Goal: Navigation & Orientation: Find specific page/section

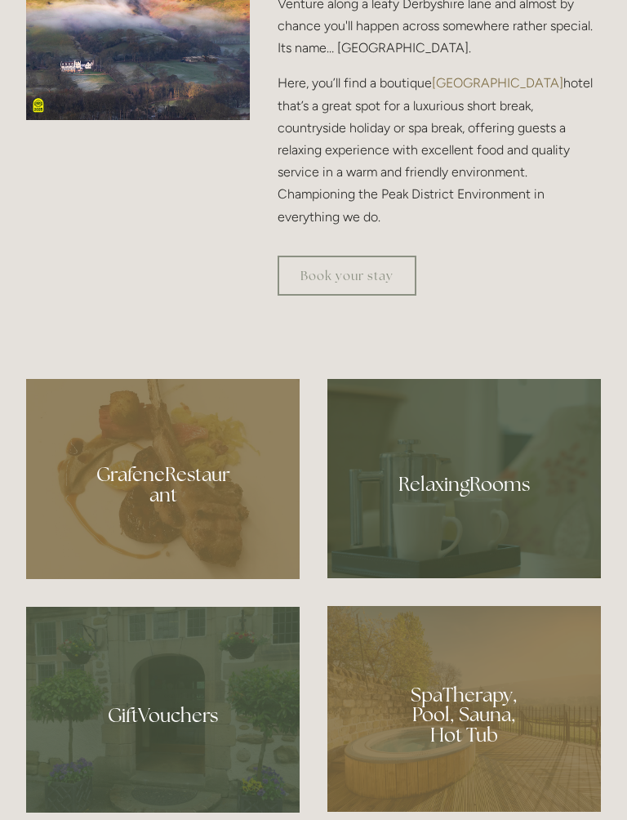
scroll to position [881, 0]
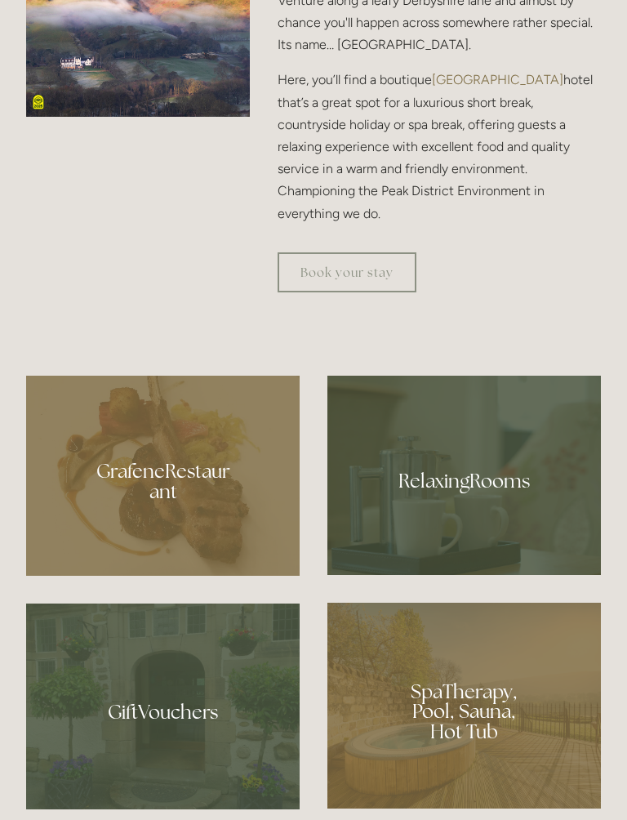
click at [143, 502] on div at bounding box center [163, 477] width 274 height 200
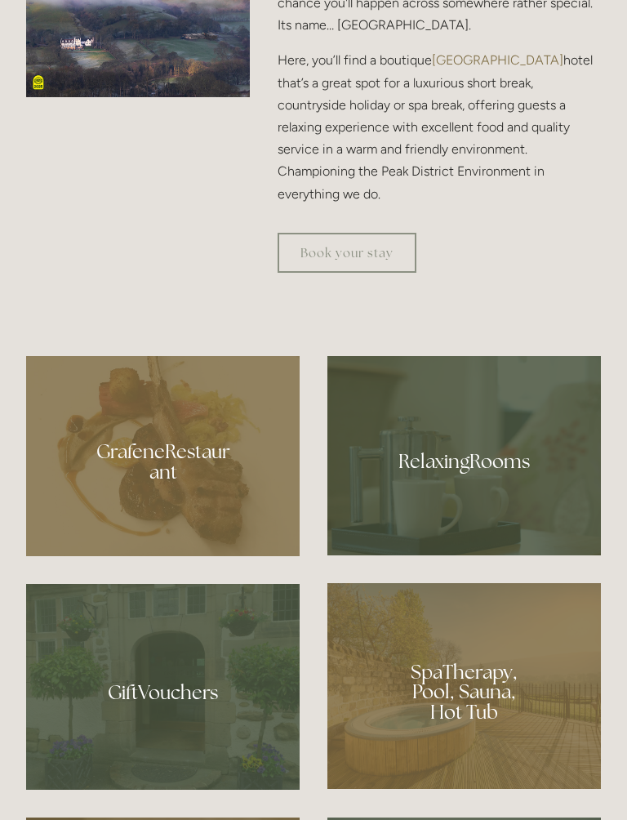
scroll to position [905, 0]
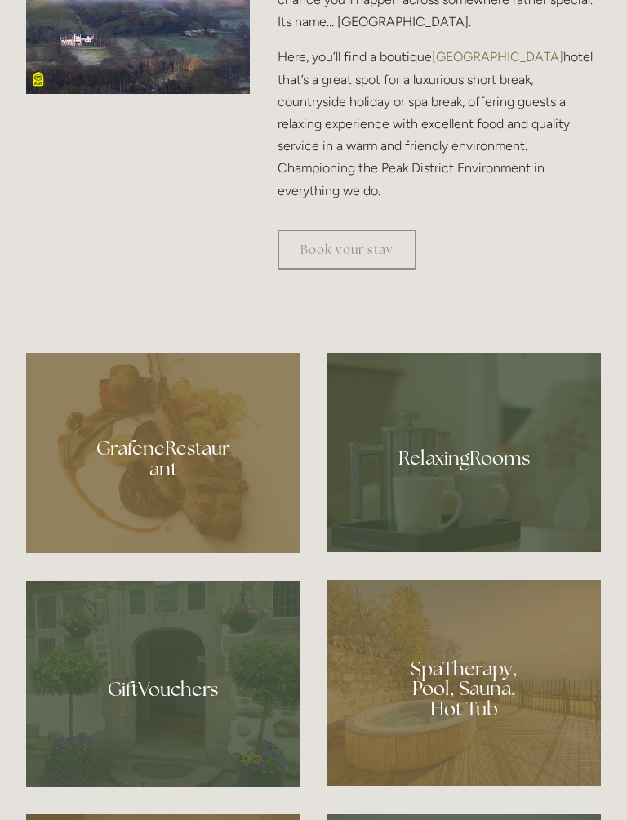
click at [443, 721] on div at bounding box center [465, 683] width 274 height 206
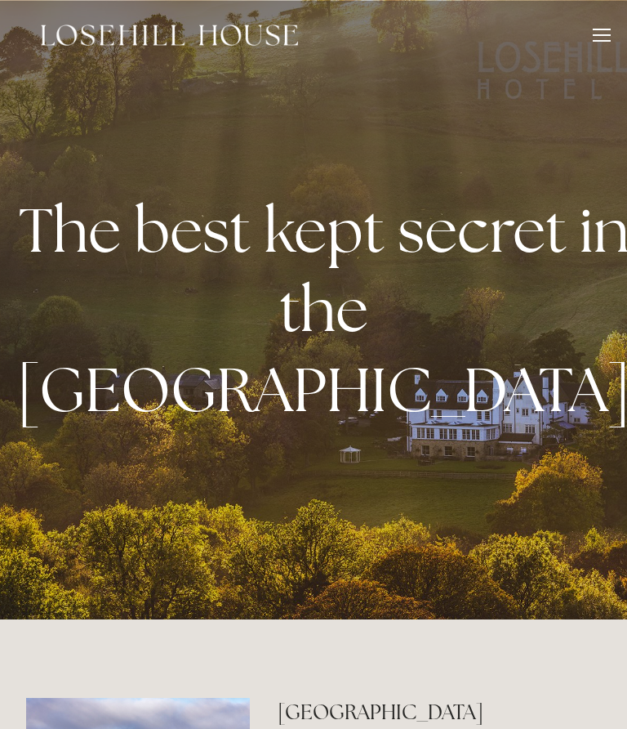
scroll to position [951, 0]
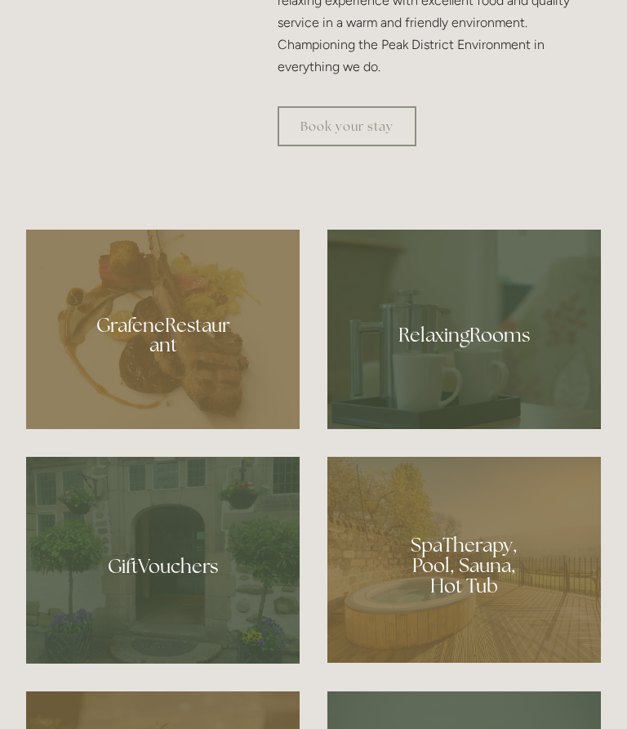
click at [462, 351] on div at bounding box center [465, 329] width 274 height 199
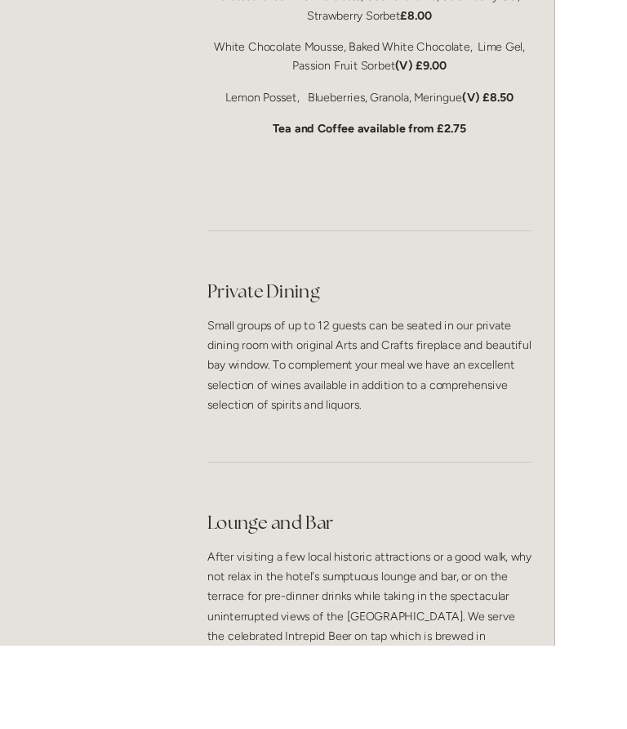
scroll to position [3993, 0]
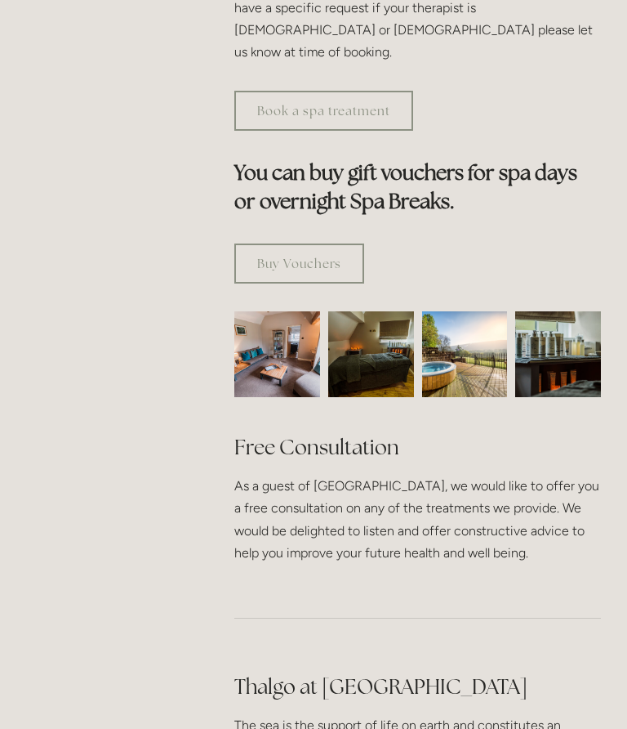
scroll to position [1066, 0]
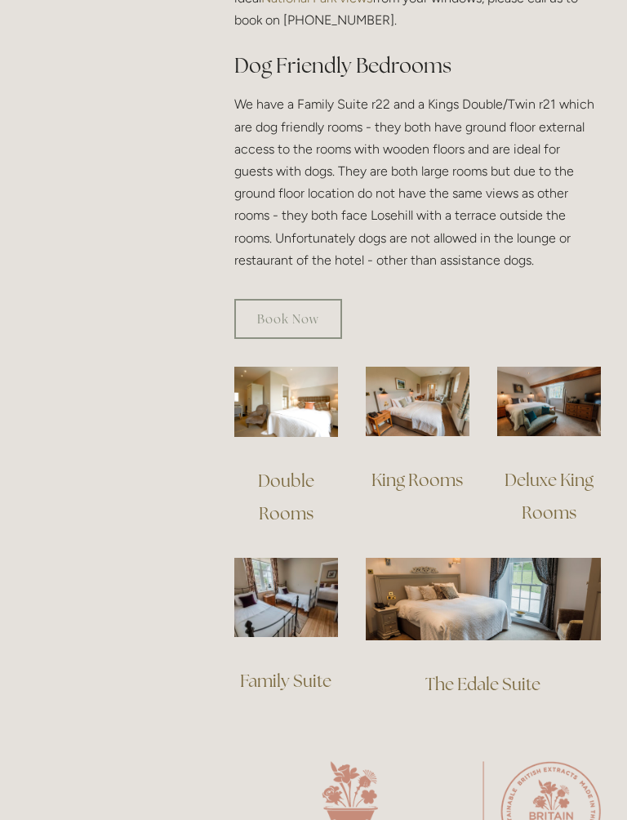
scroll to position [1015, 0]
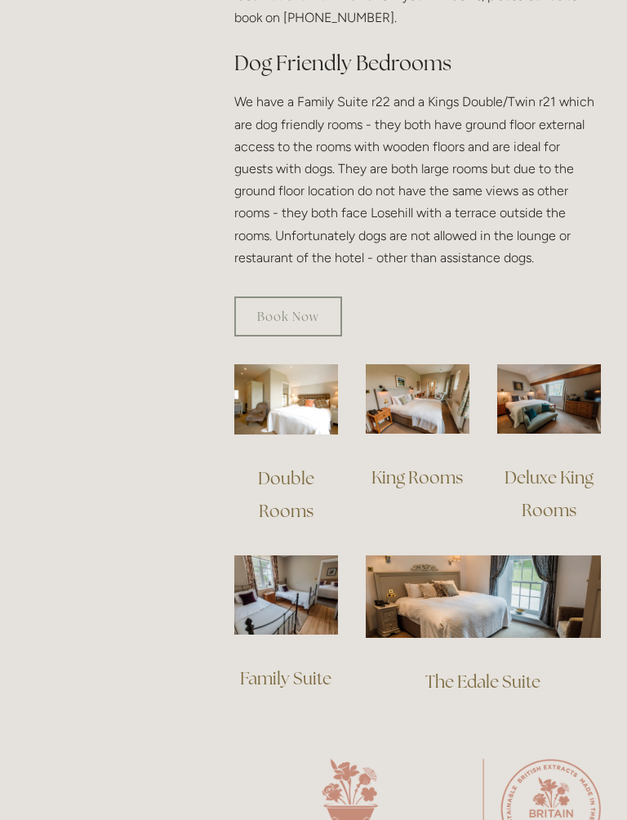
click at [400, 404] on img at bounding box center [418, 398] width 104 height 69
